Goal: Information Seeking & Learning: Understand process/instructions

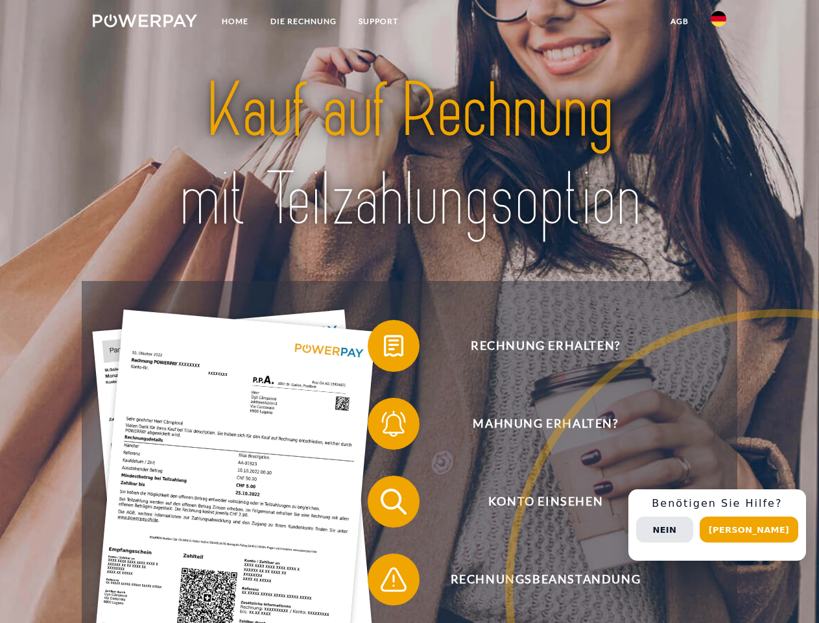
click at [145, 23] on img at bounding box center [145, 20] width 104 height 13
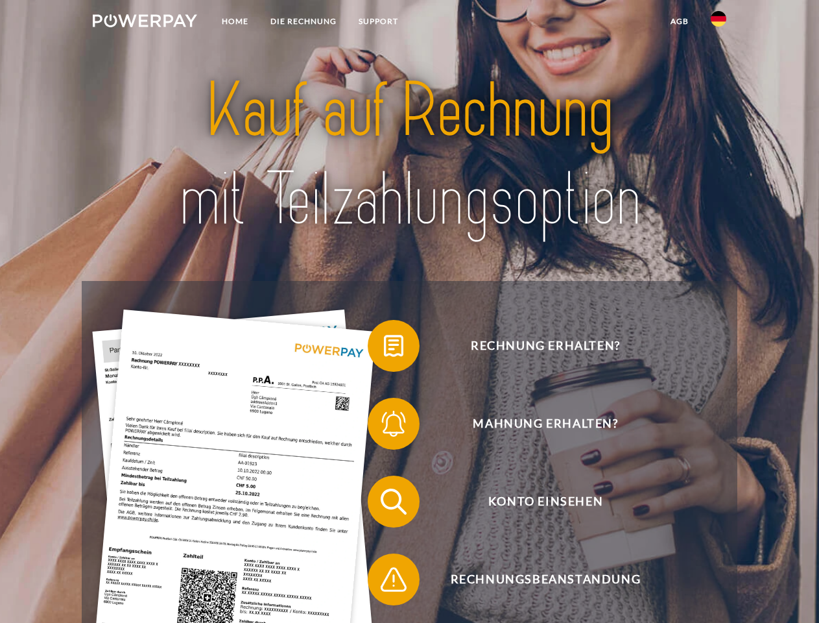
click at [719, 23] on img at bounding box center [719, 19] width 16 height 16
click at [679, 21] on link "agb" at bounding box center [680, 21] width 40 height 23
click at [384, 348] on span at bounding box center [374, 345] width 65 height 65
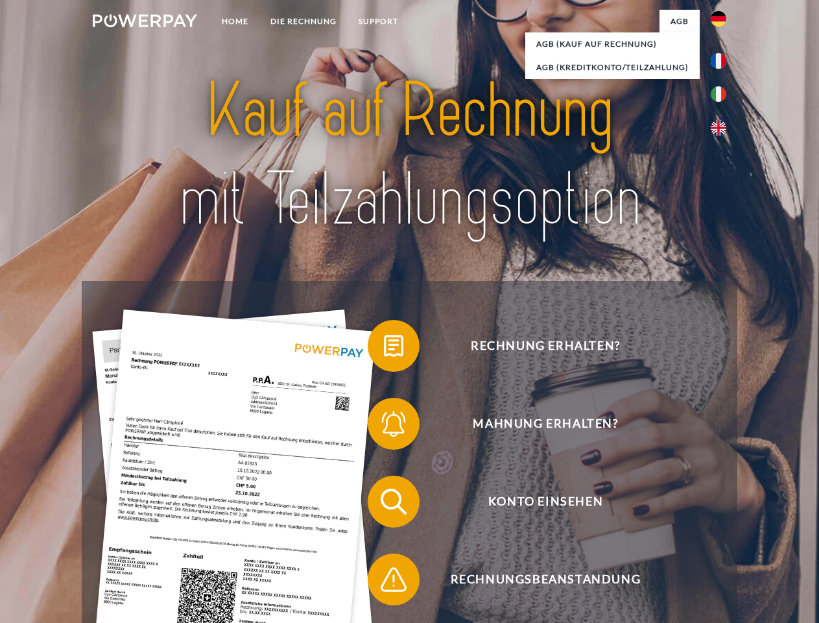
click at [384, 426] on div "Rechnung erhalten? Mahnung erhalten? Konto einsehen" at bounding box center [409, 540] width 655 height 519
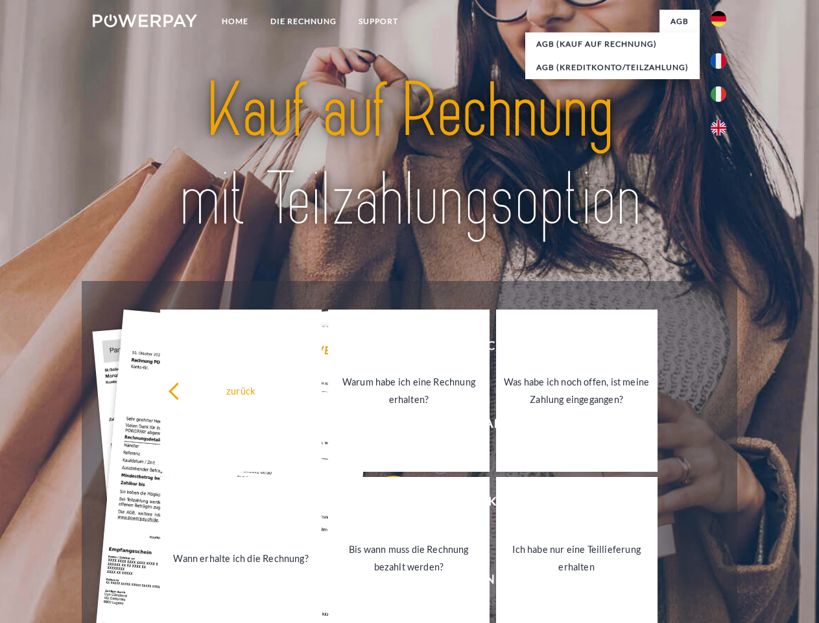
click at [384, 504] on link "Bis wann muss die Rechnung bezahlt werden?" at bounding box center [409, 558] width 162 height 162
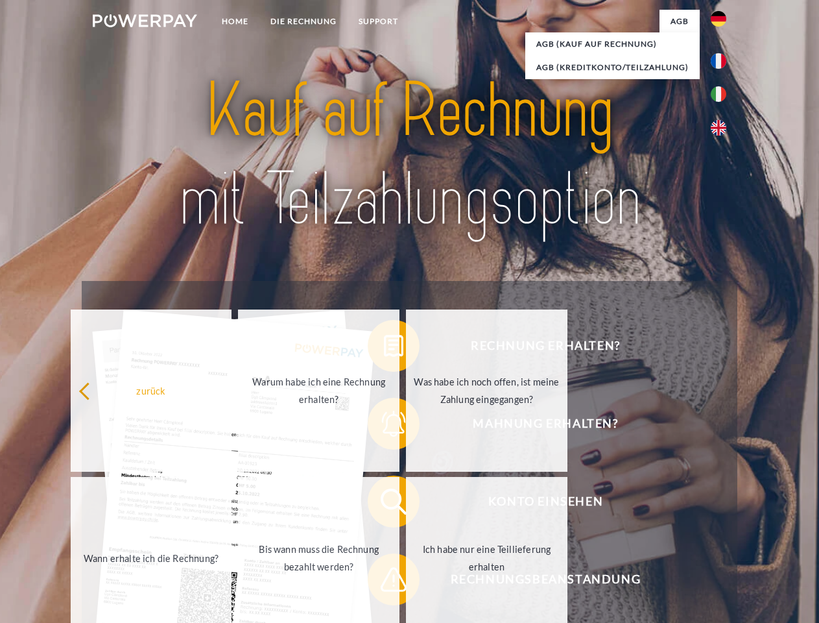
click at [384, 582] on span at bounding box center [374, 579] width 65 height 65
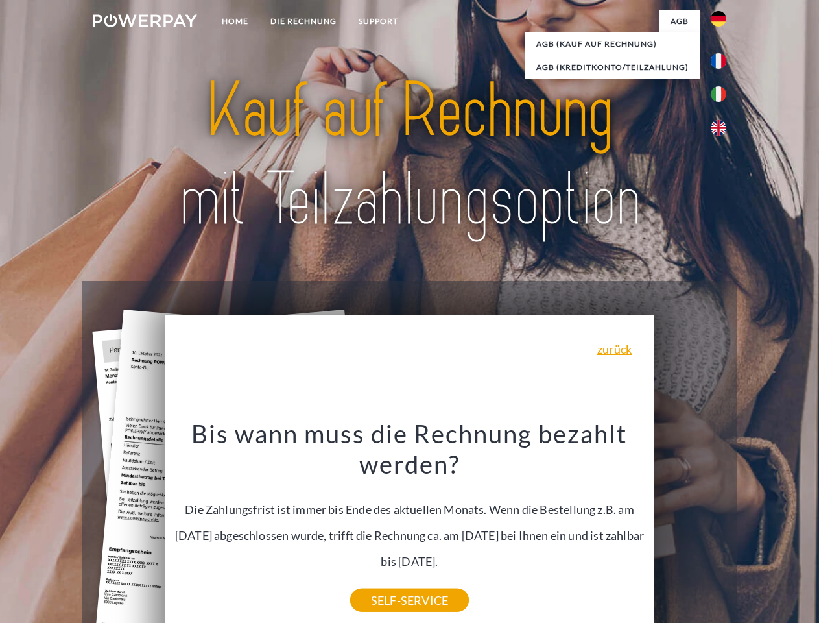
click at [722, 525] on div "Rechnung erhalten? Mahnung erhalten? Konto einsehen" at bounding box center [409, 540] width 655 height 519
click at [690, 527] on span "Konto einsehen" at bounding box center [546, 502] width 318 height 52
click at [754, 529] on header "Home DIE RECHNUNG SUPPORT" at bounding box center [409, 448] width 819 height 896
